Goal: Task Accomplishment & Management: Use online tool/utility

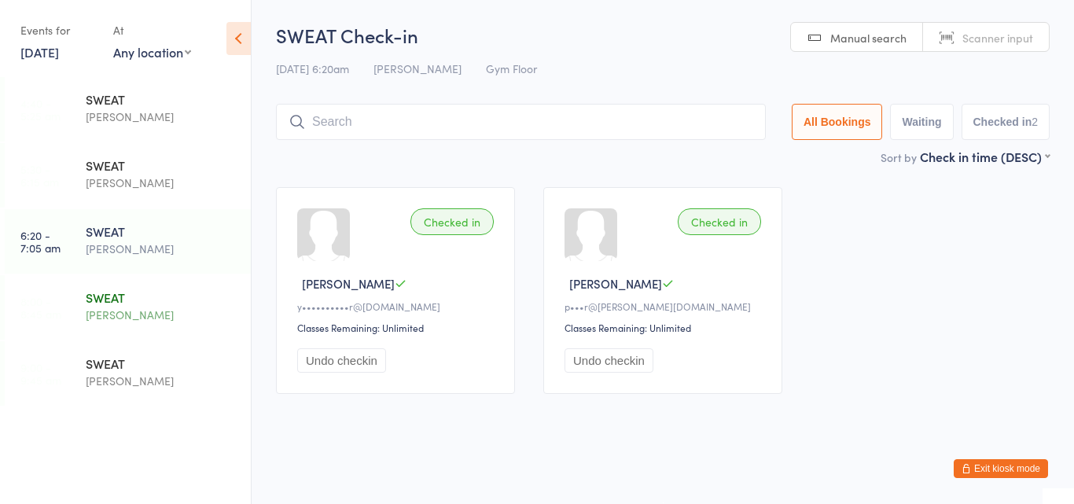
click at [132, 305] on div "SWEAT" at bounding box center [162, 296] width 152 height 17
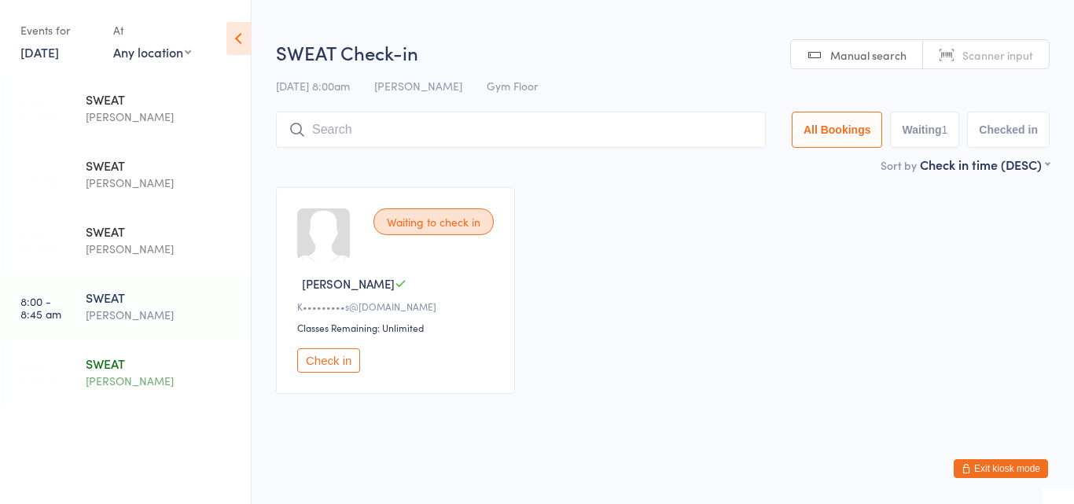
click at [118, 357] on div "SWEAT" at bounding box center [162, 362] width 152 height 17
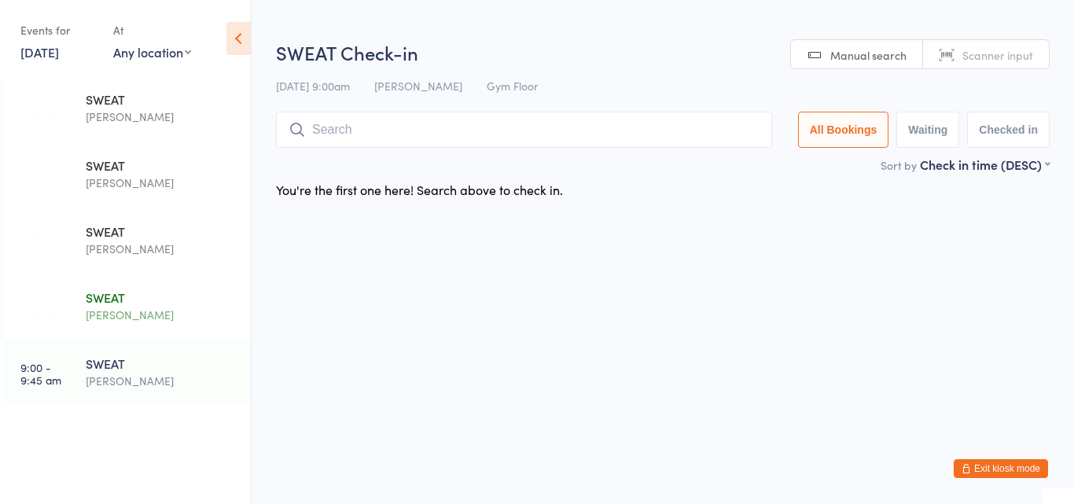
click at [119, 297] on div "SWEAT" at bounding box center [162, 296] width 152 height 17
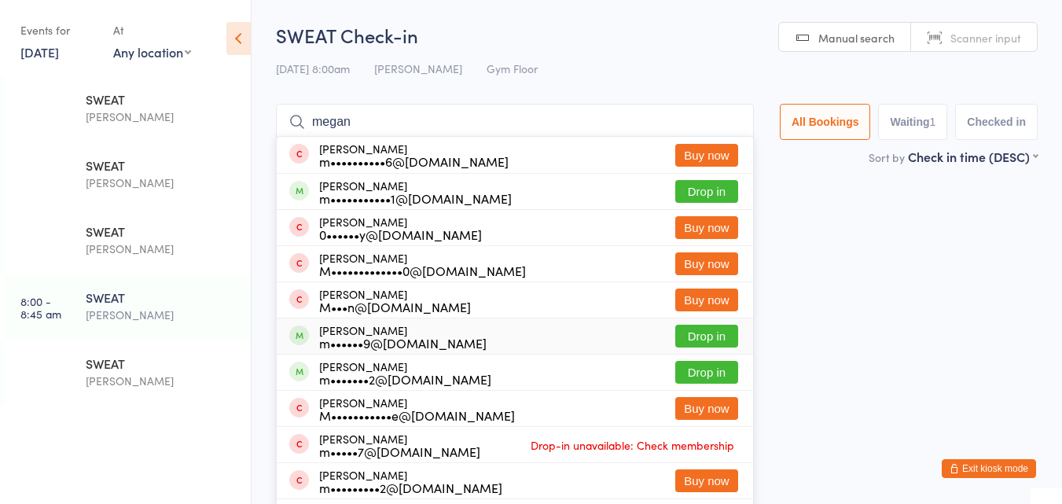
type input "megan"
click at [553, 340] on div "Megan Wheatley m••••••9@gmail.com Drop in" at bounding box center [515, 335] width 476 height 35
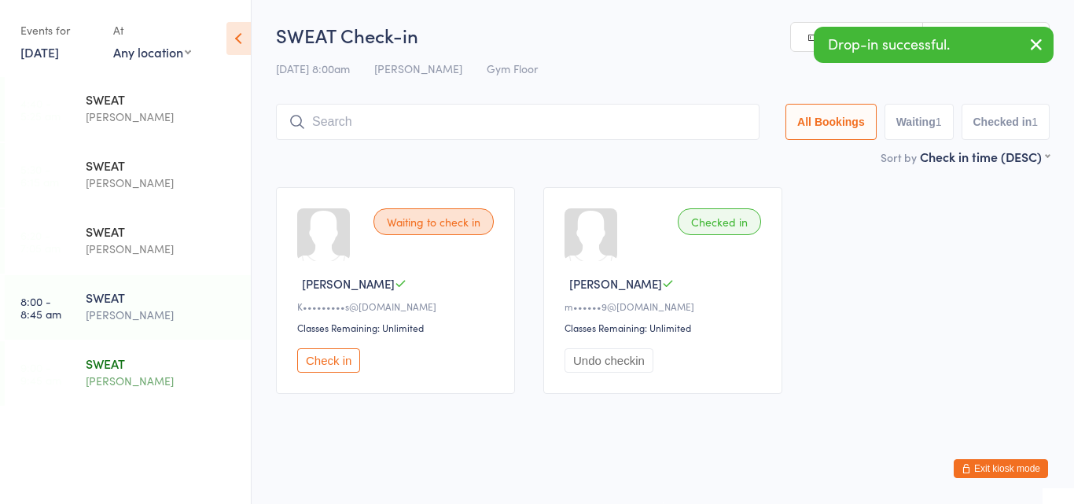
click at [121, 378] on div "[PERSON_NAME]" at bounding box center [162, 381] width 152 height 18
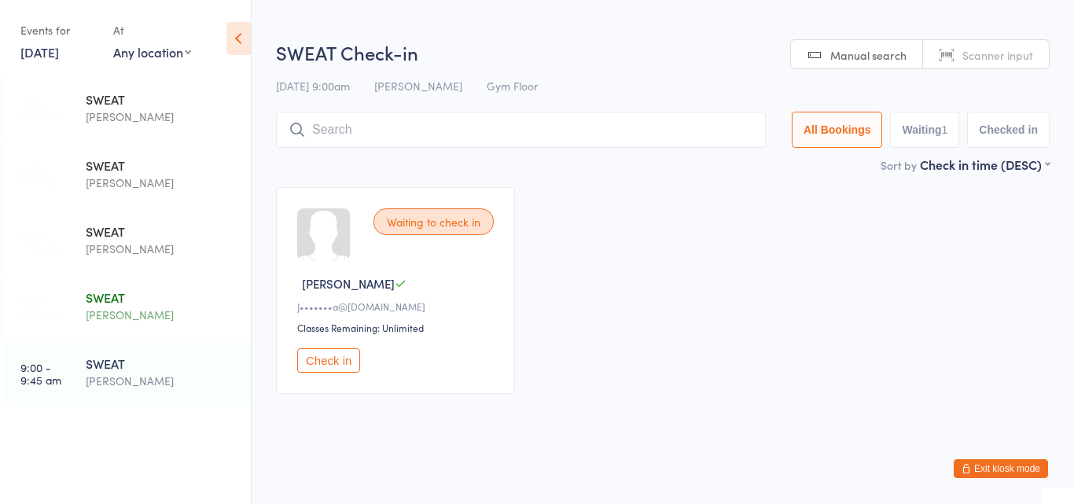
click at [139, 309] on div "[PERSON_NAME]" at bounding box center [162, 315] width 152 height 18
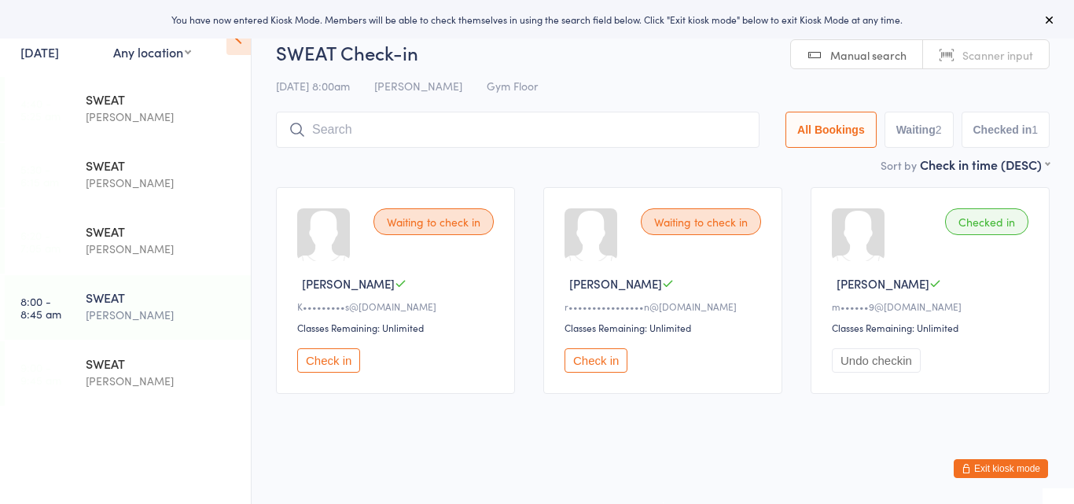
click at [589, 362] on button "Check in" at bounding box center [595, 360] width 63 height 24
click at [120, 373] on div "[PERSON_NAME]" at bounding box center [162, 381] width 152 height 18
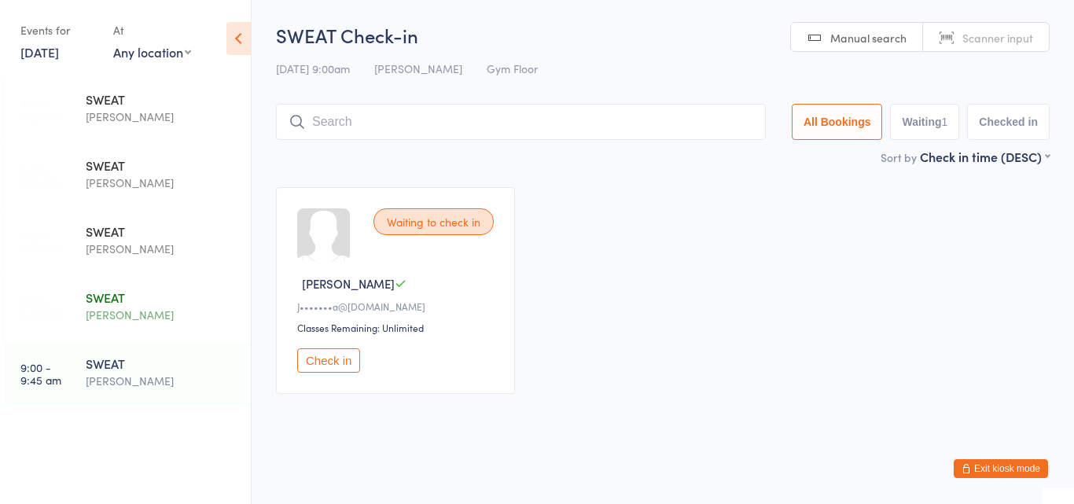
click at [128, 314] on div "[PERSON_NAME]" at bounding box center [162, 315] width 152 height 18
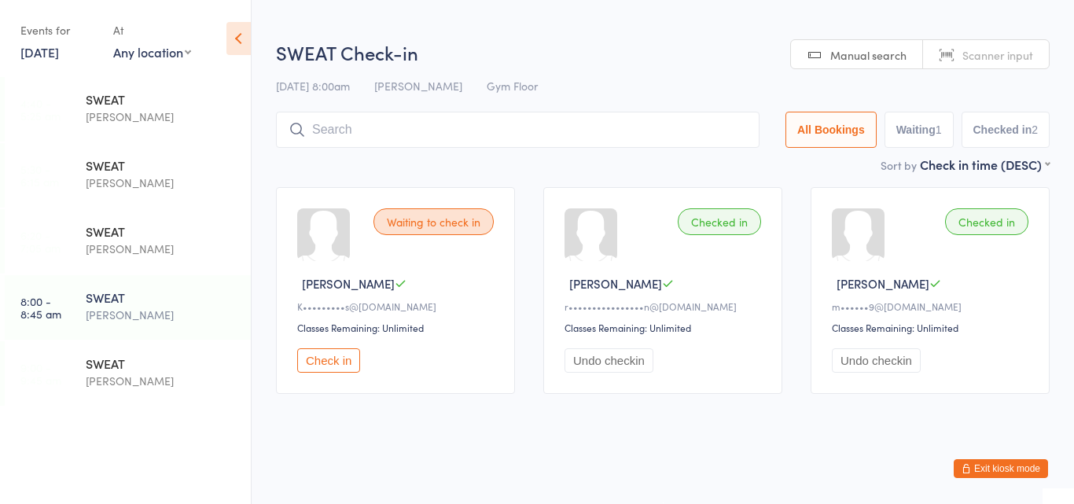
click at [327, 362] on button "Check in" at bounding box center [328, 360] width 63 height 24
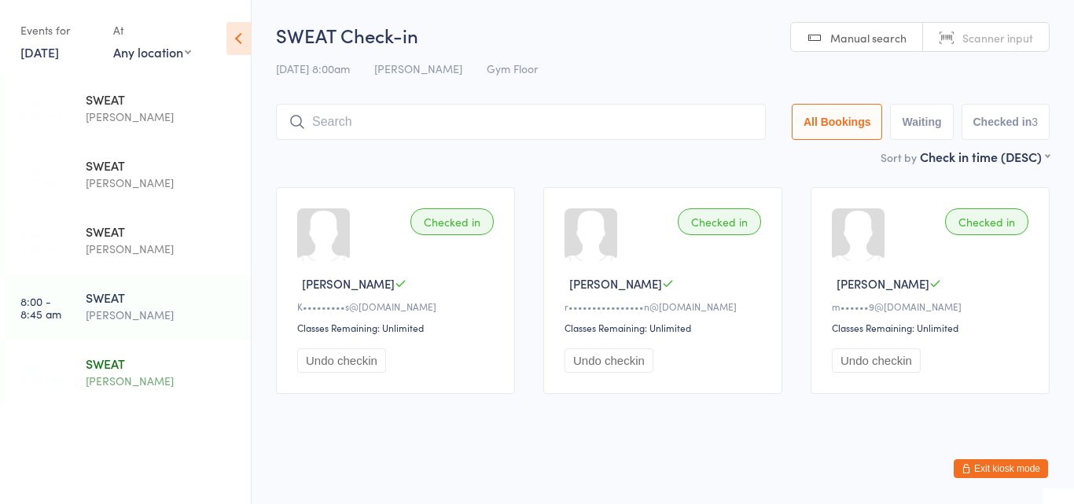
click at [113, 373] on div "[PERSON_NAME]" at bounding box center [162, 381] width 152 height 18
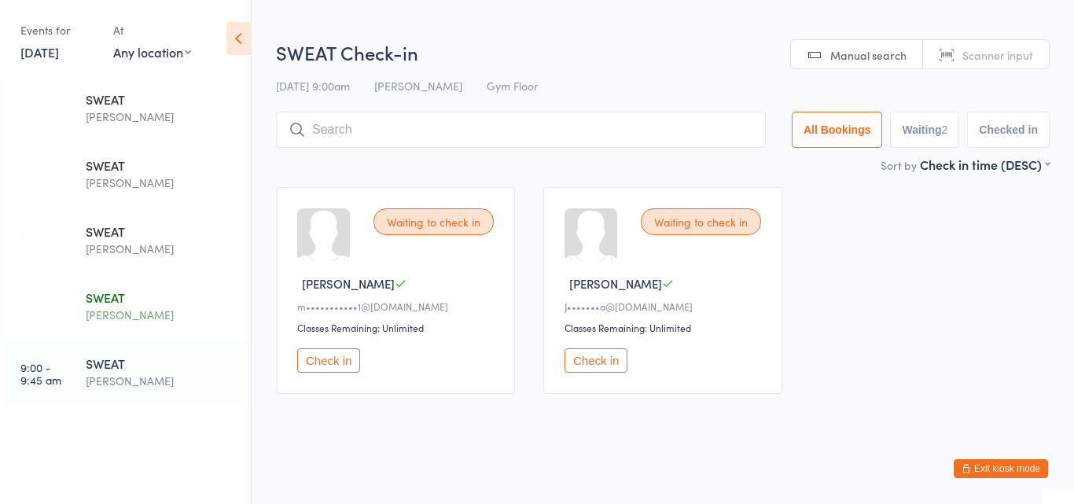
click at [127, 314] on div "[PERSON_NAME]" at bounding box center [162, 315] width 152 height 18
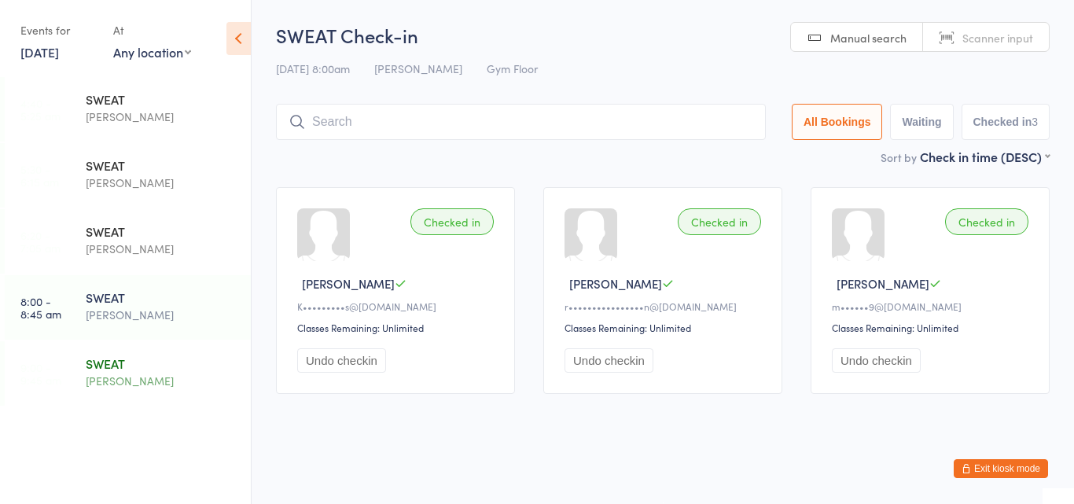
click at [92, 369] on div "SWEAT" at bounding box center [162, 362] width 152 height 17
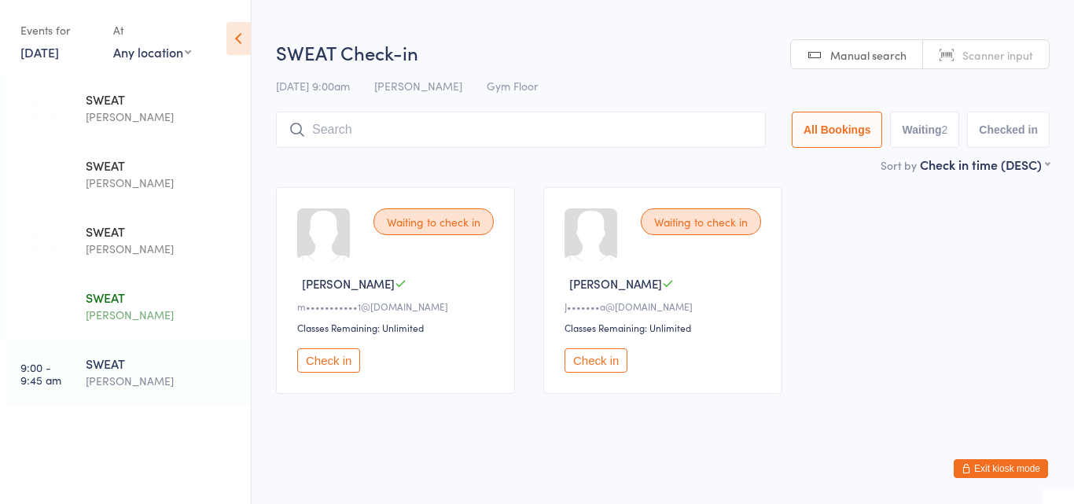
click at [125, 307] on div "[PERSON_NAME]" at bounding box center [162, 315] width 152 height 18
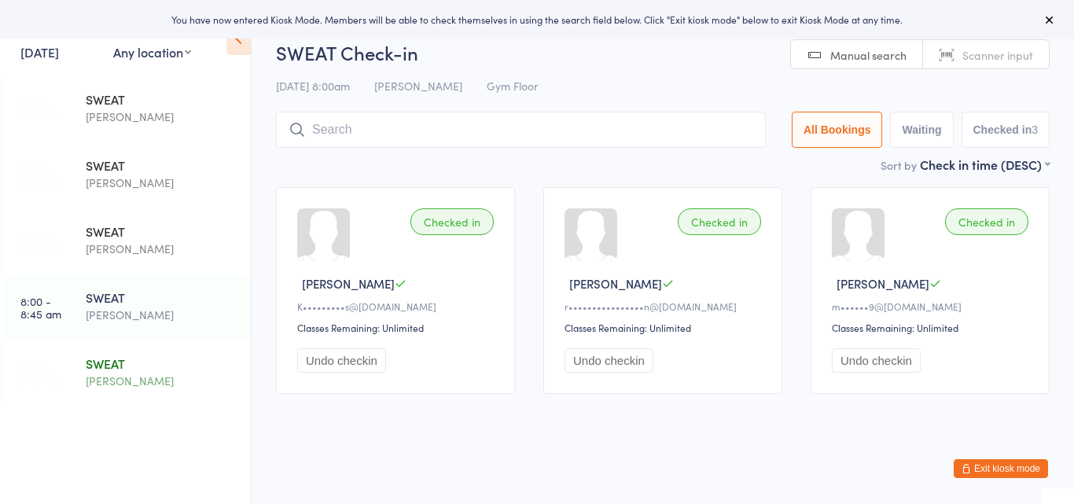
click at [106, 391] on div "SWEAT [PERSON_NAME]" at bounding box center [168, 372] width 165 height 62
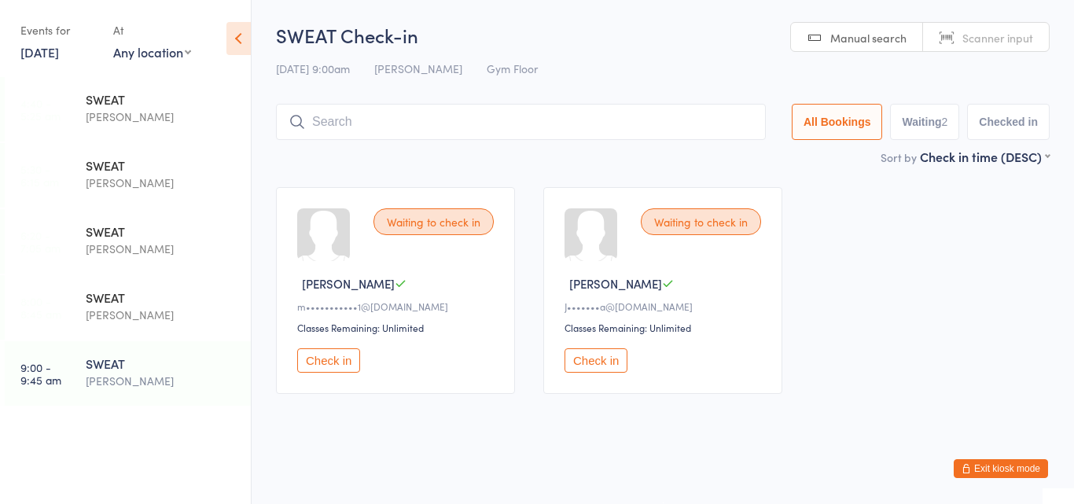
click at [340, 362] on button "Check in" at bounding box center [328, 360] width 63 height 24
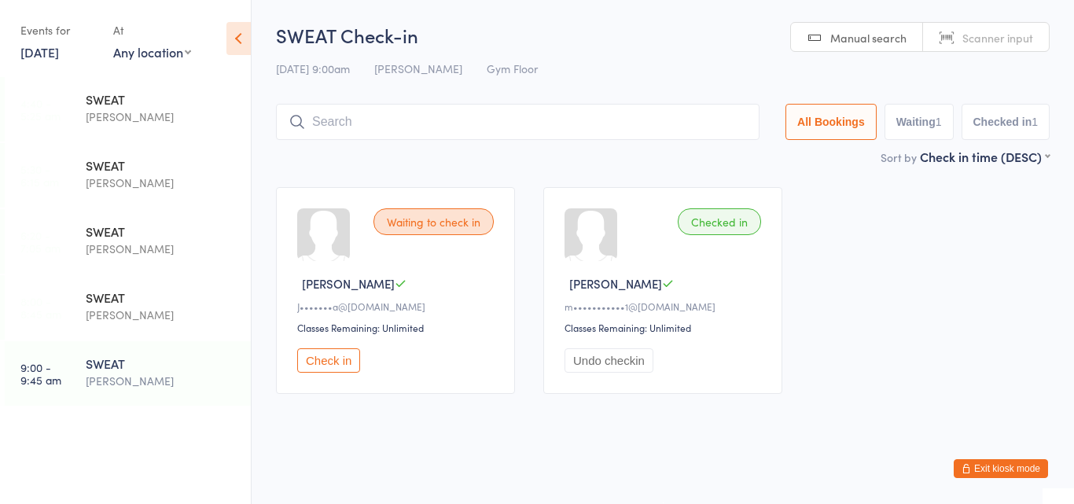
click at [340, 362] on button "Check in" at bounding box center [328, 360] width 63 height 24
